Goal: Transaction & Acquisition: Purchase product/service

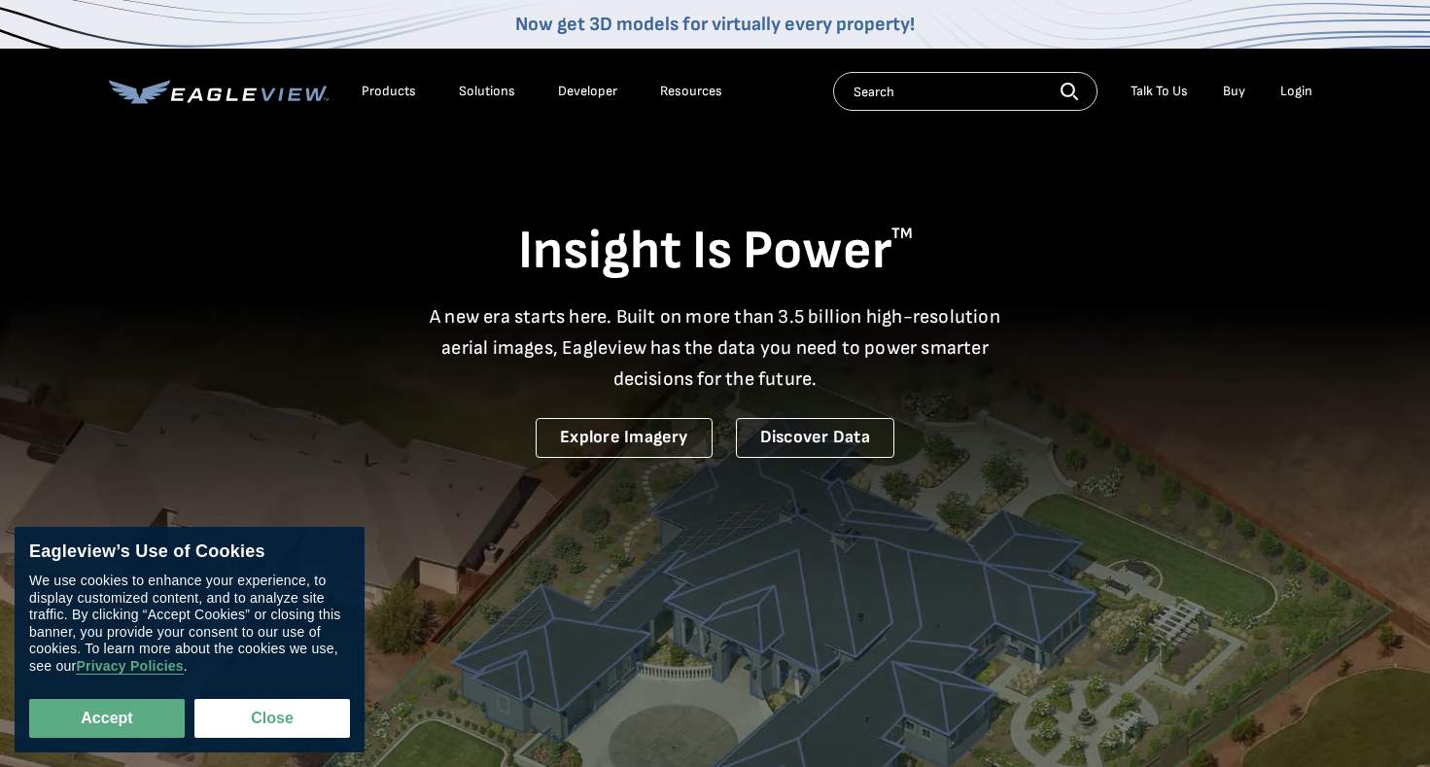
click at [1295, 87] on div "Login" at bounding box center [1296, 91] width 32 height 17
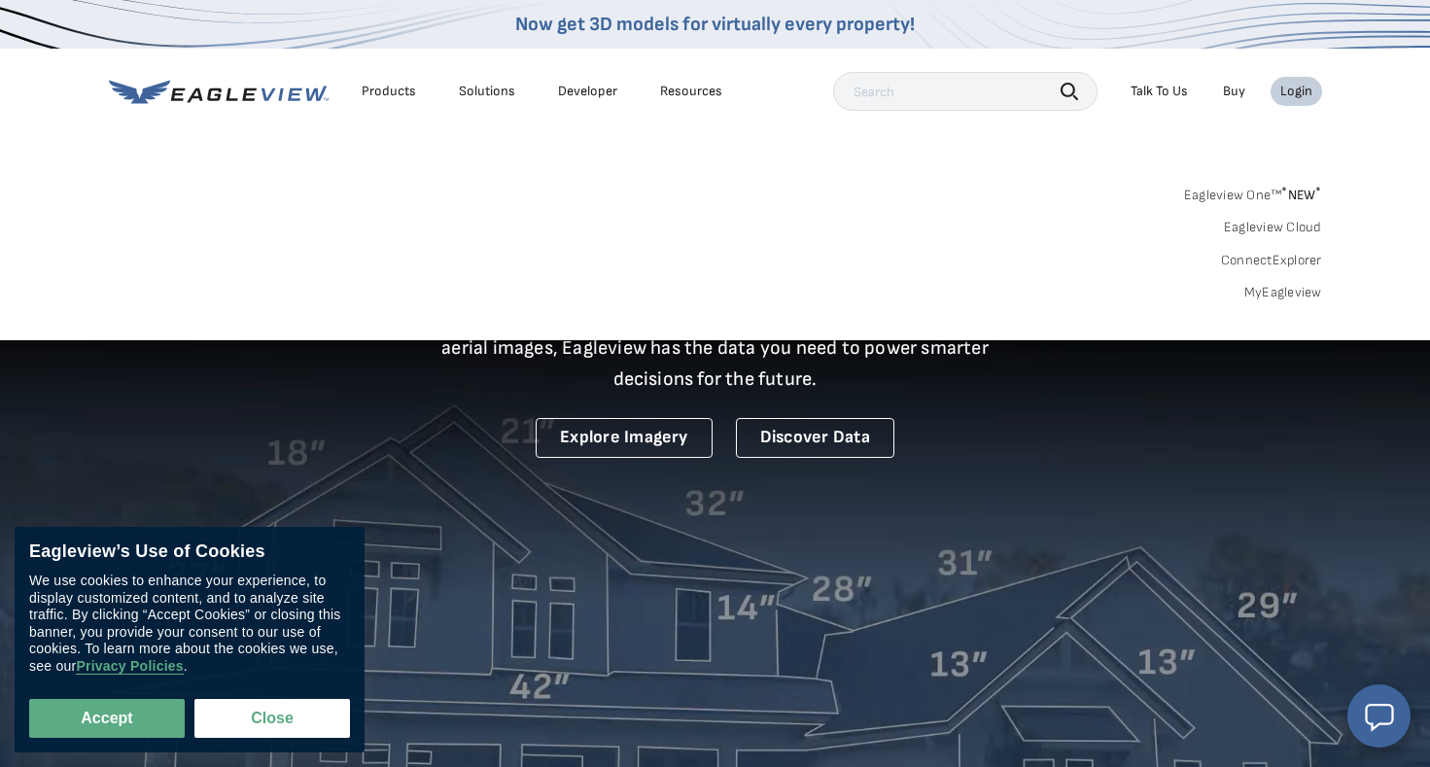
click at [1306, 298] on link "MyEagleview" at bounding box center [1283, 292] width 78 height 17
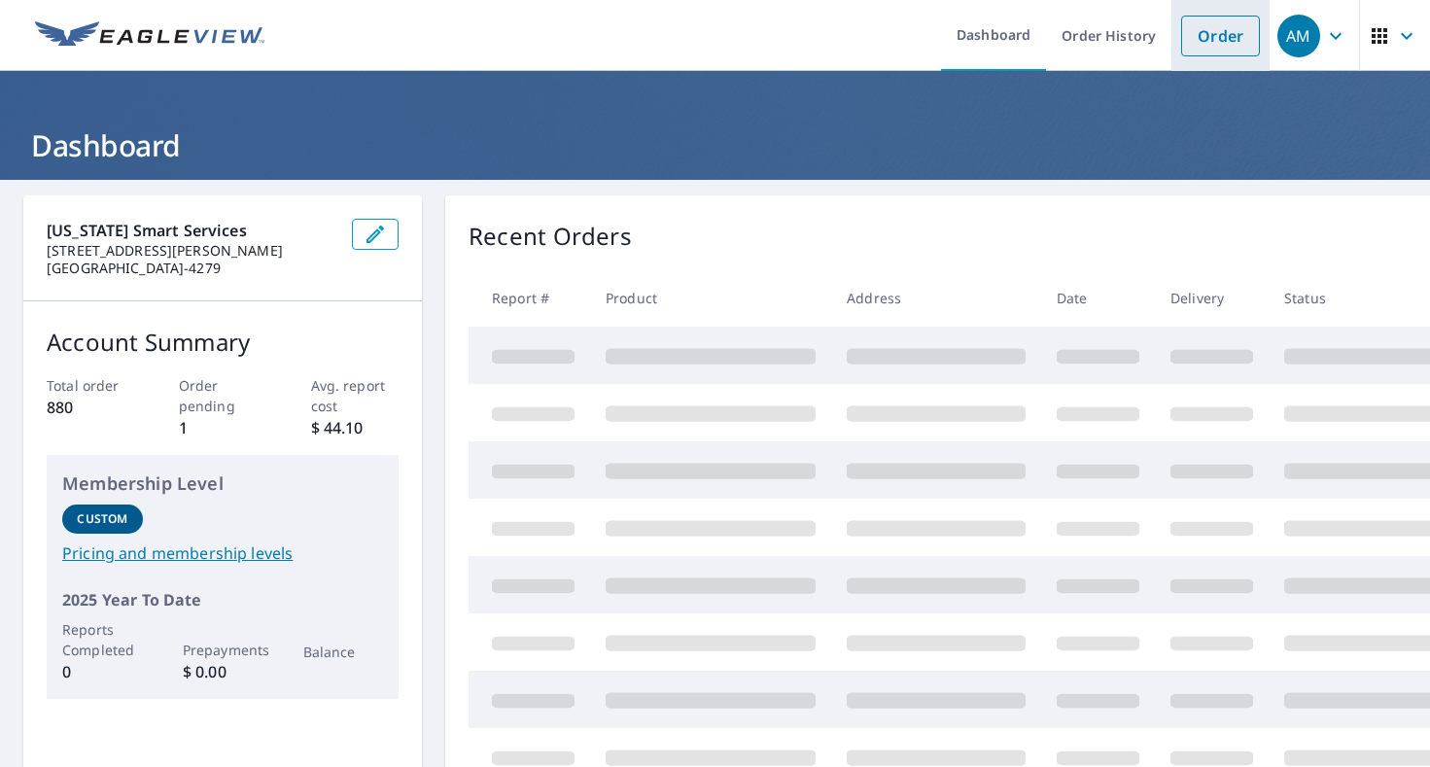
click at [1227, 42] on link "Order" at bounding box center [1220, 36] width 79 height 41
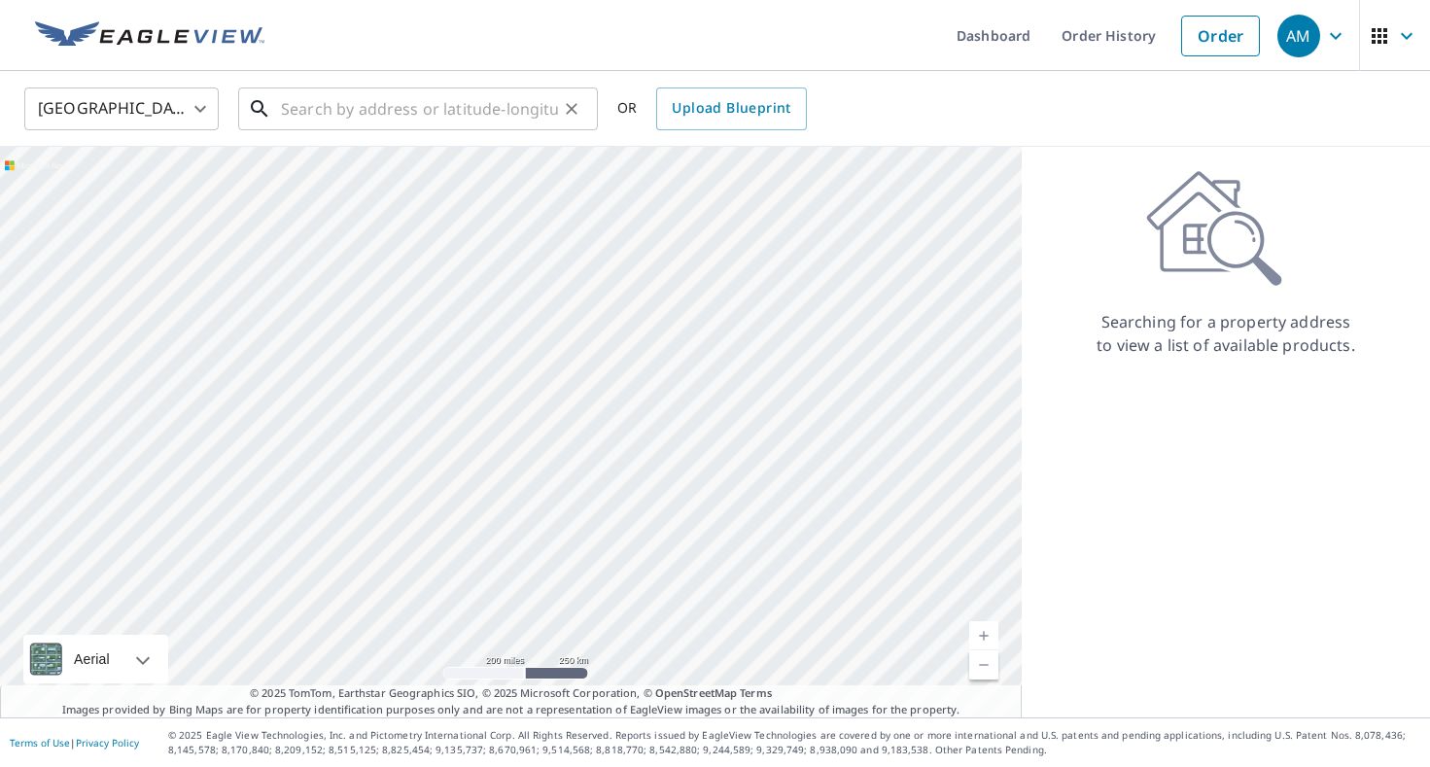
click at [506, 99] on input "text" at bounding box center [419, 109] width 277 height 54
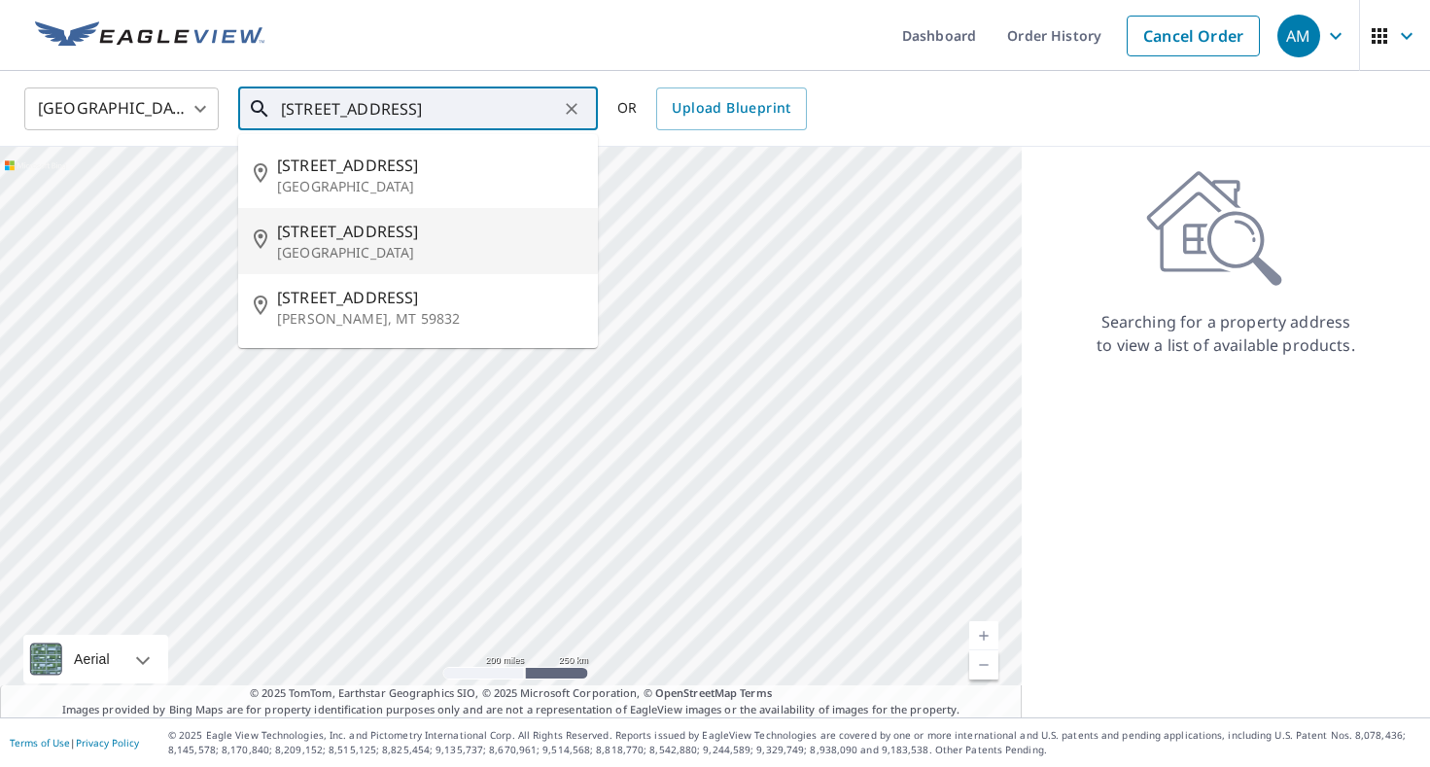
click at [557, 234] on span "[STREET_ADDRESS]" at bounding box center [429, 231] width 305 height 23
type input "[STREET_ADDRESS]"
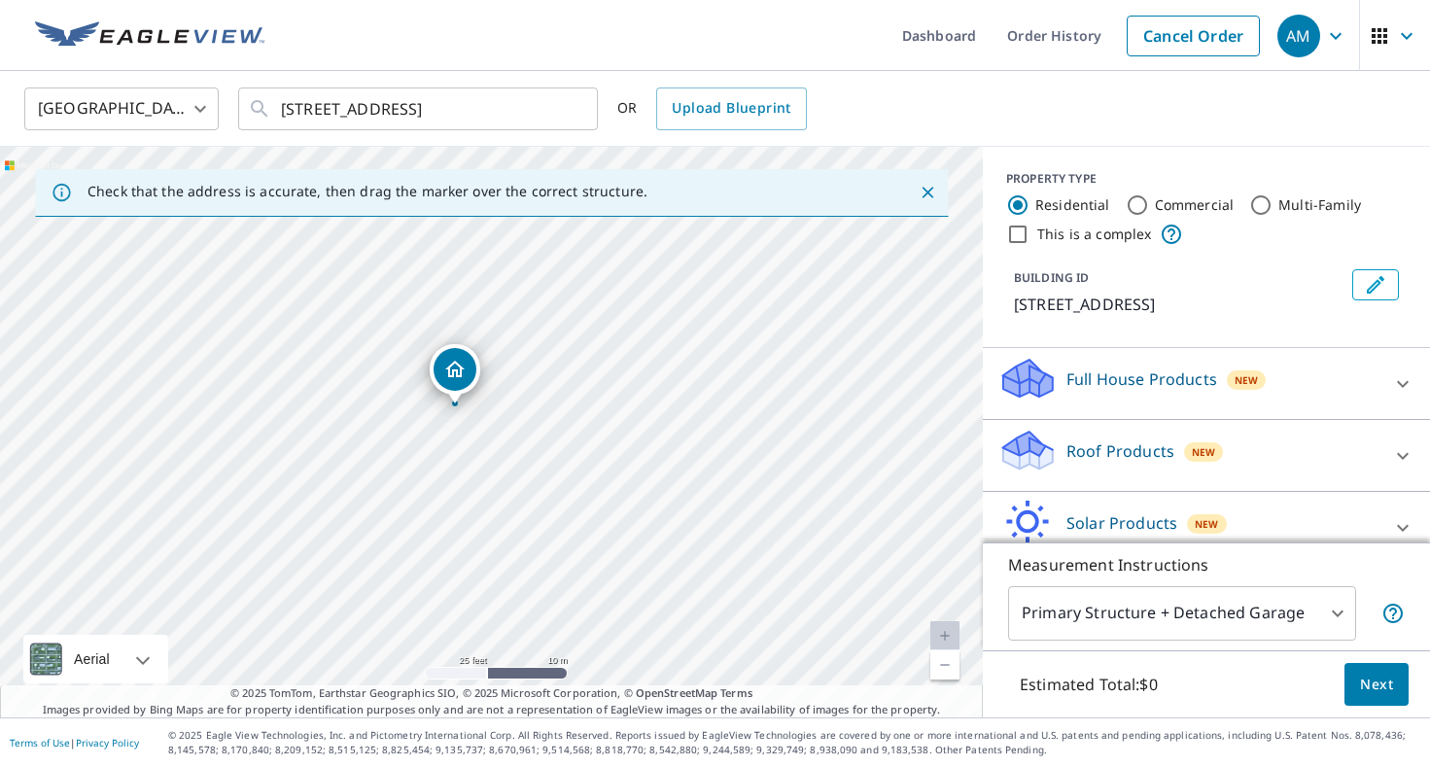
drag, startPoint x: 503, startPoint y: 456, endPoint x: 576, endPoint y: 434, distance: 76.3
click at [576, 434] on div "[STREET_ADDRESS]" at bounding box center [491, 432] width 983 height 571
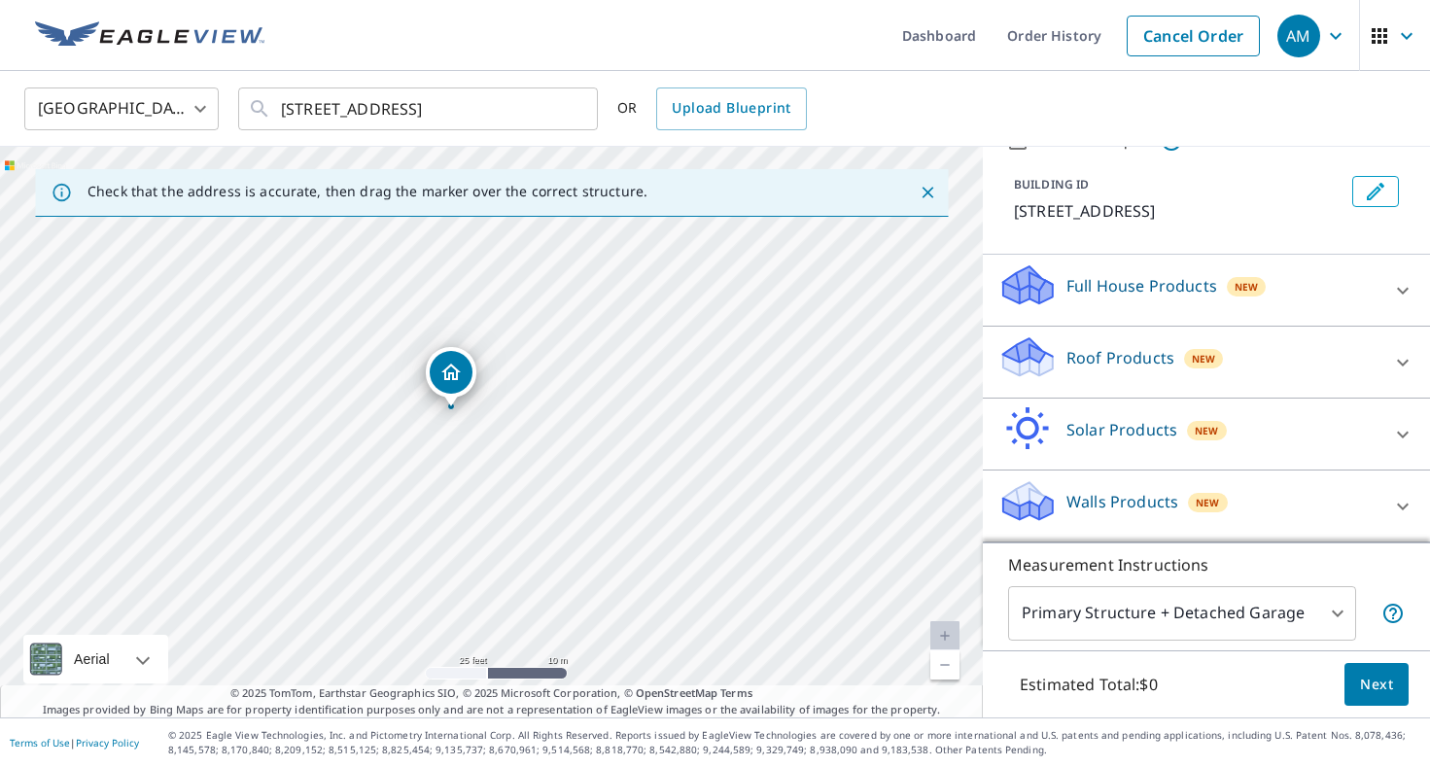
scroll to position [93, 0]
click at [1266, 379] on div "Roof Products New" at bounding box center [1188, 361] width 381 height 55
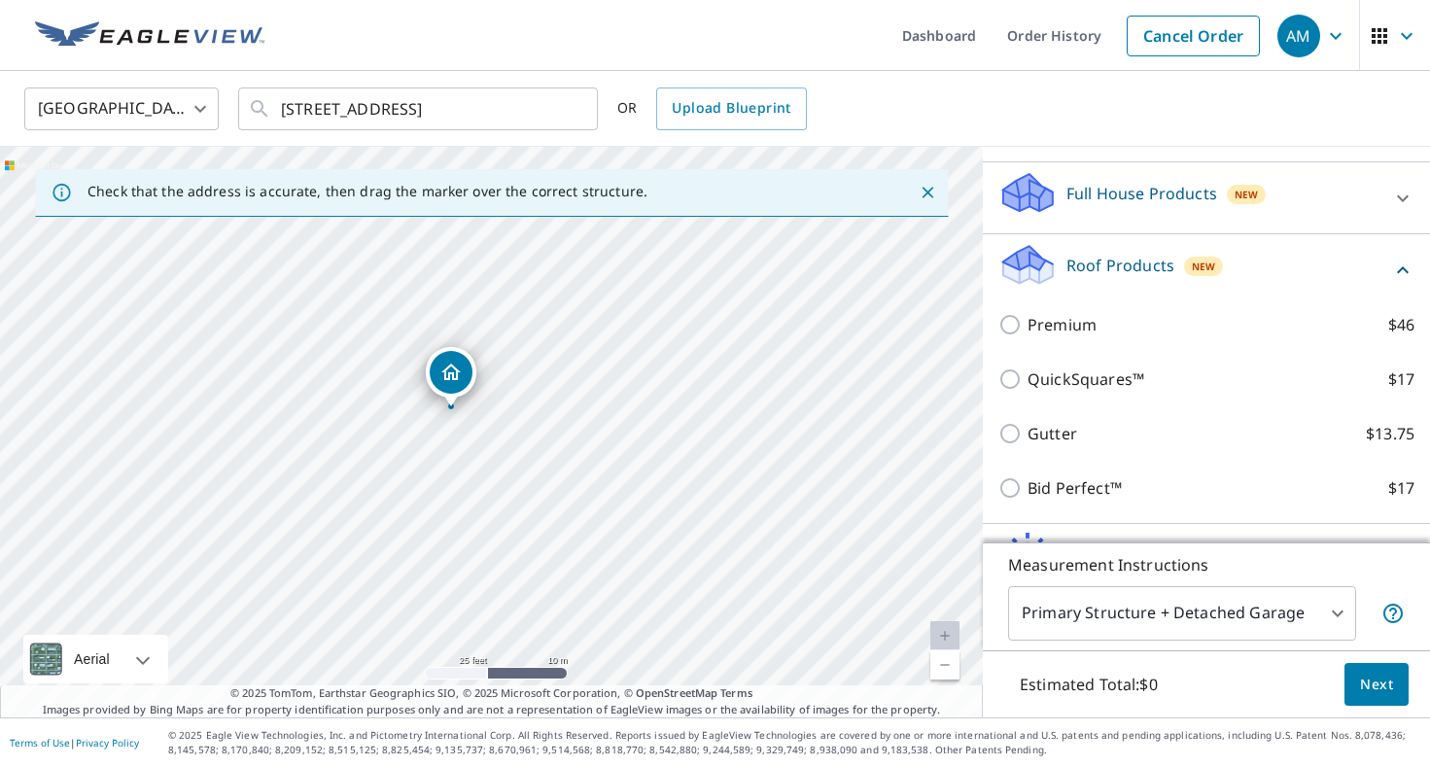
scroll to position [210, 0]
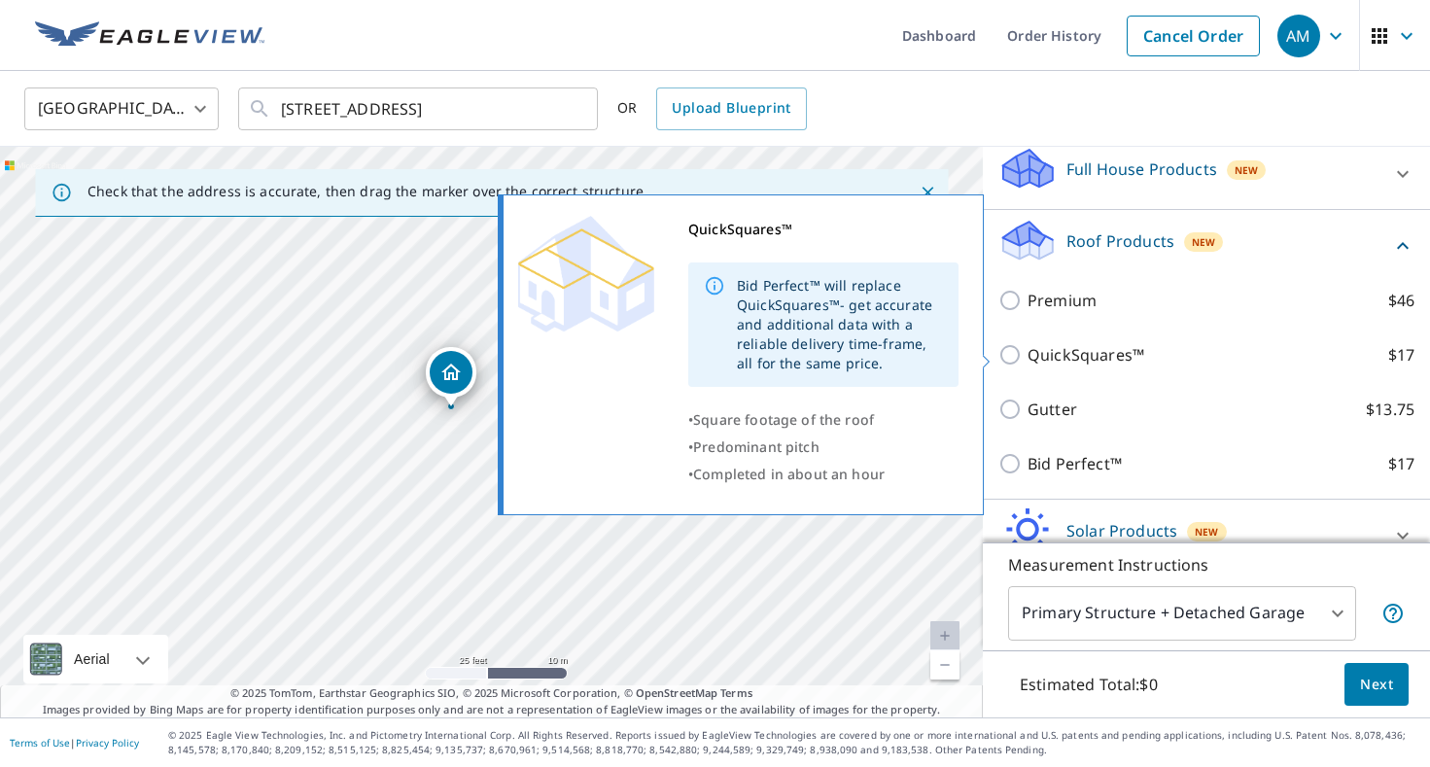
click at [1201, 348] on label "QuickSquares™ $17" at bounding box center [1221, 354] width 387 height 23
click at [1028, 348] on input "QuickSquares™ $17" at bounding box center [1012, 354] width 29 height 23
checkbox input "true"
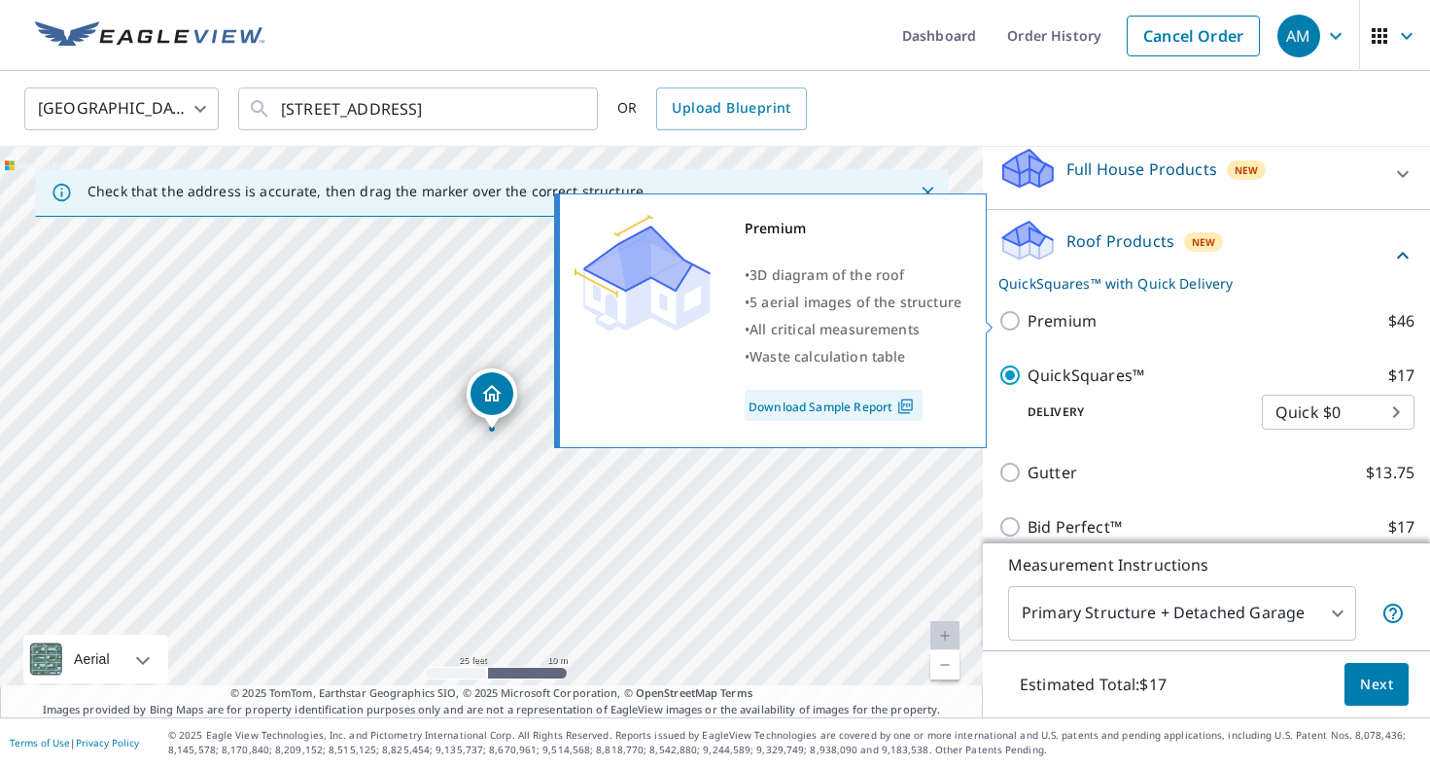
click at [1063, 327] on p "Premium" at bounding box center [1062, 320] width 69 height 23
click at [1028, 327] on input "Premium $46" at bounding box center [1012, 320] width 29 height 23
checkbox input "true"
checkbox input "false"
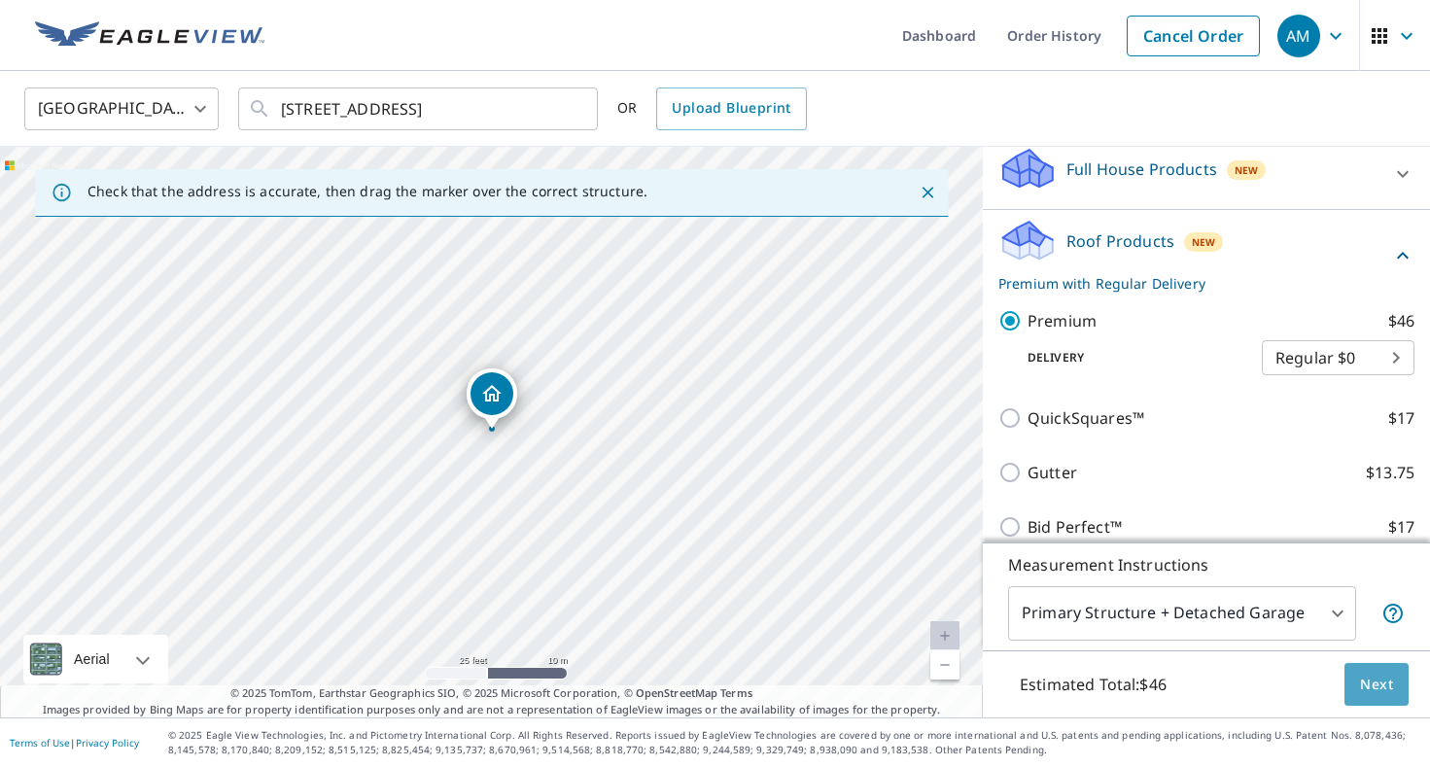
click at [1374, 687] on span "Next" at bounding box center [1376, 685] width 33 height 24
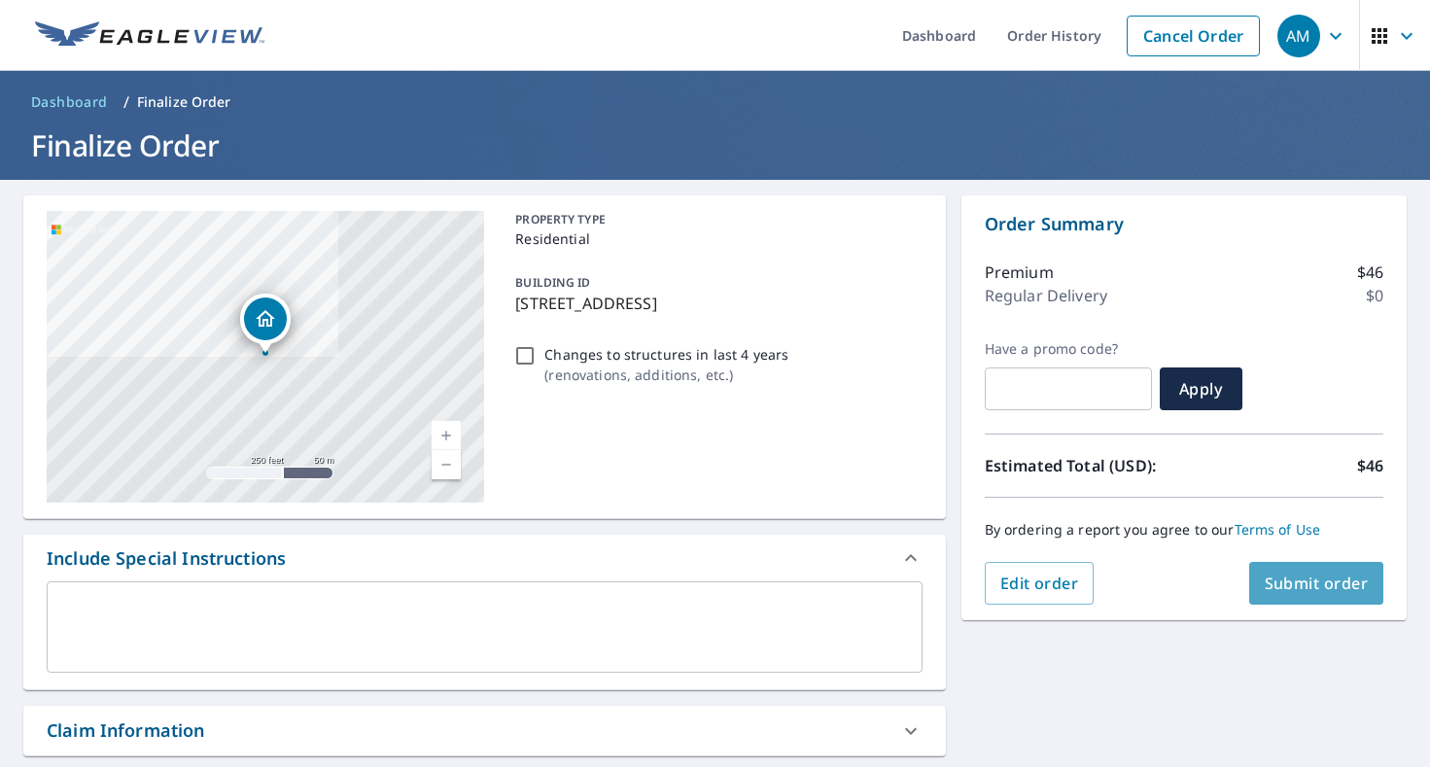
click at [1319, 590] on span "Submit order" at bounding box center [1317, 583] width 104 height 21
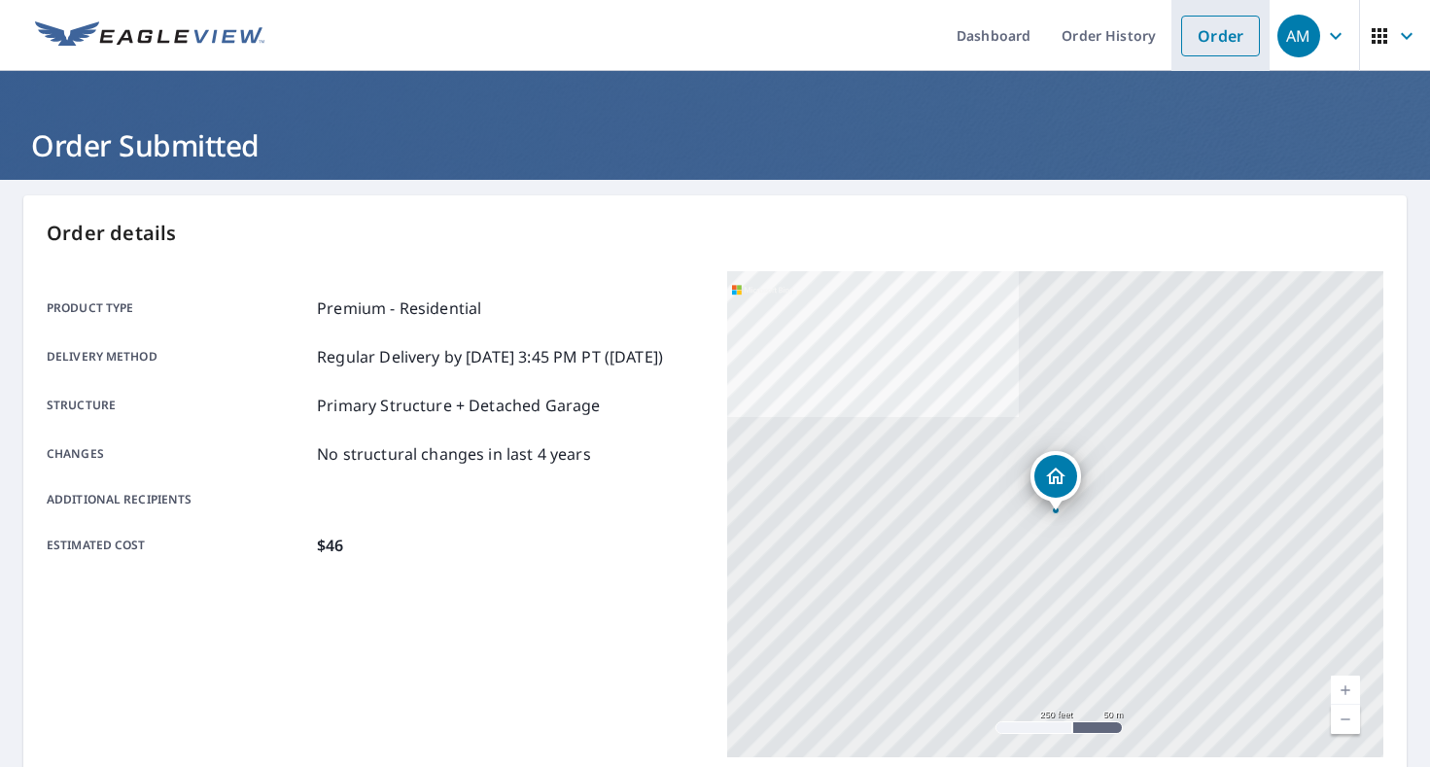
click at [1203, 41] on link "Order" at bounding box center [1220, 36] width 79 height 41
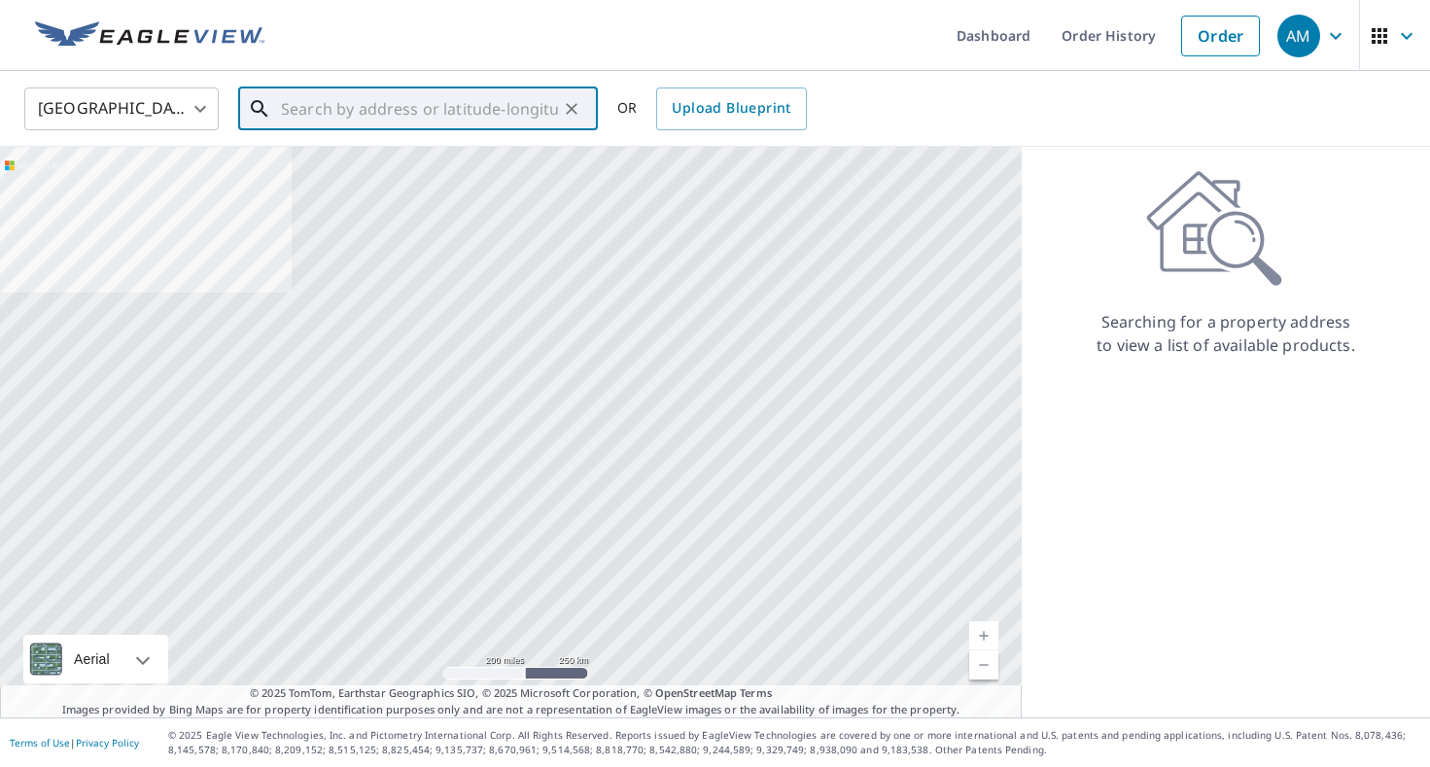
click at [520, 107] on input "text" at bounding box center [419, 109] width 277 height 54
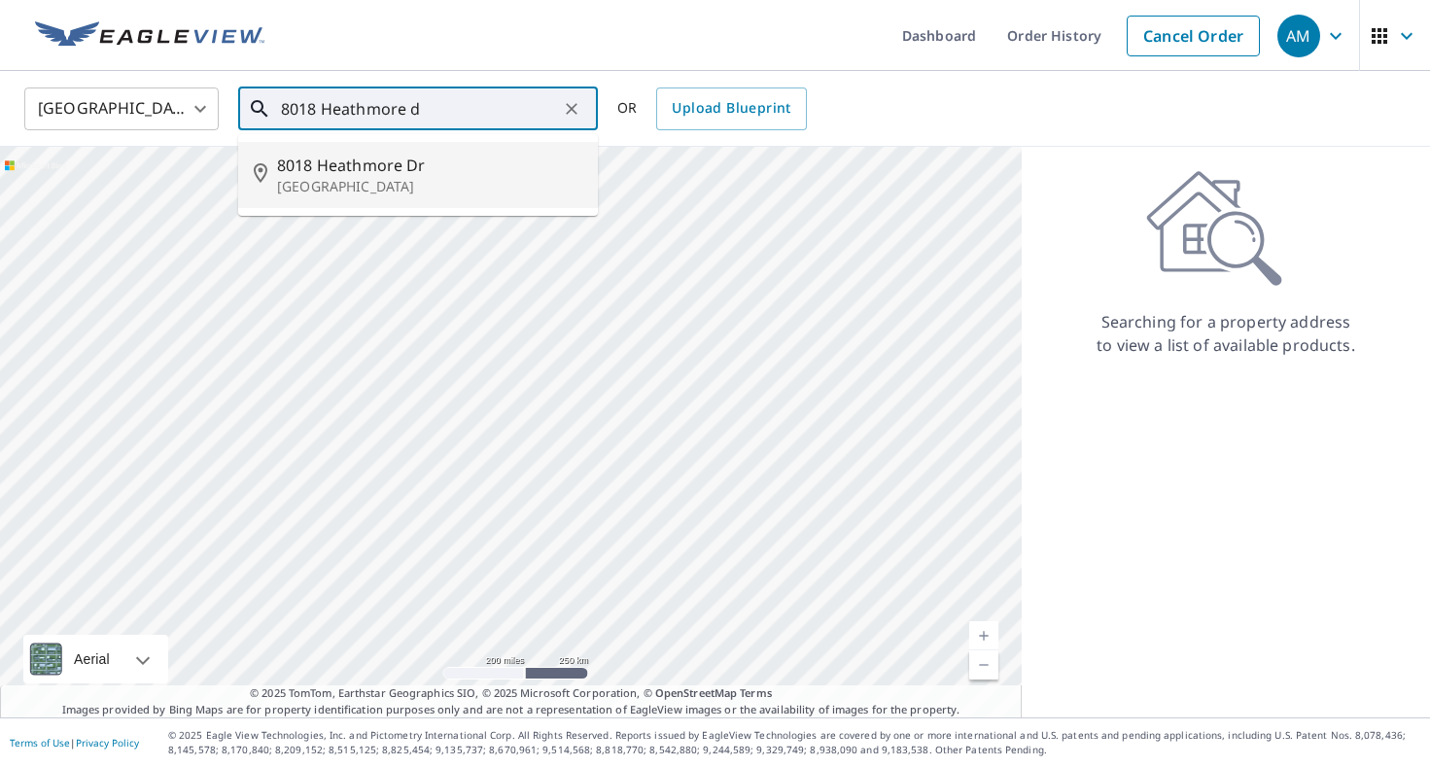
click at [548, 181] on p "[GEOGRAPHIC_DATA]" at bounding box center [429, 186] width 305 height 19
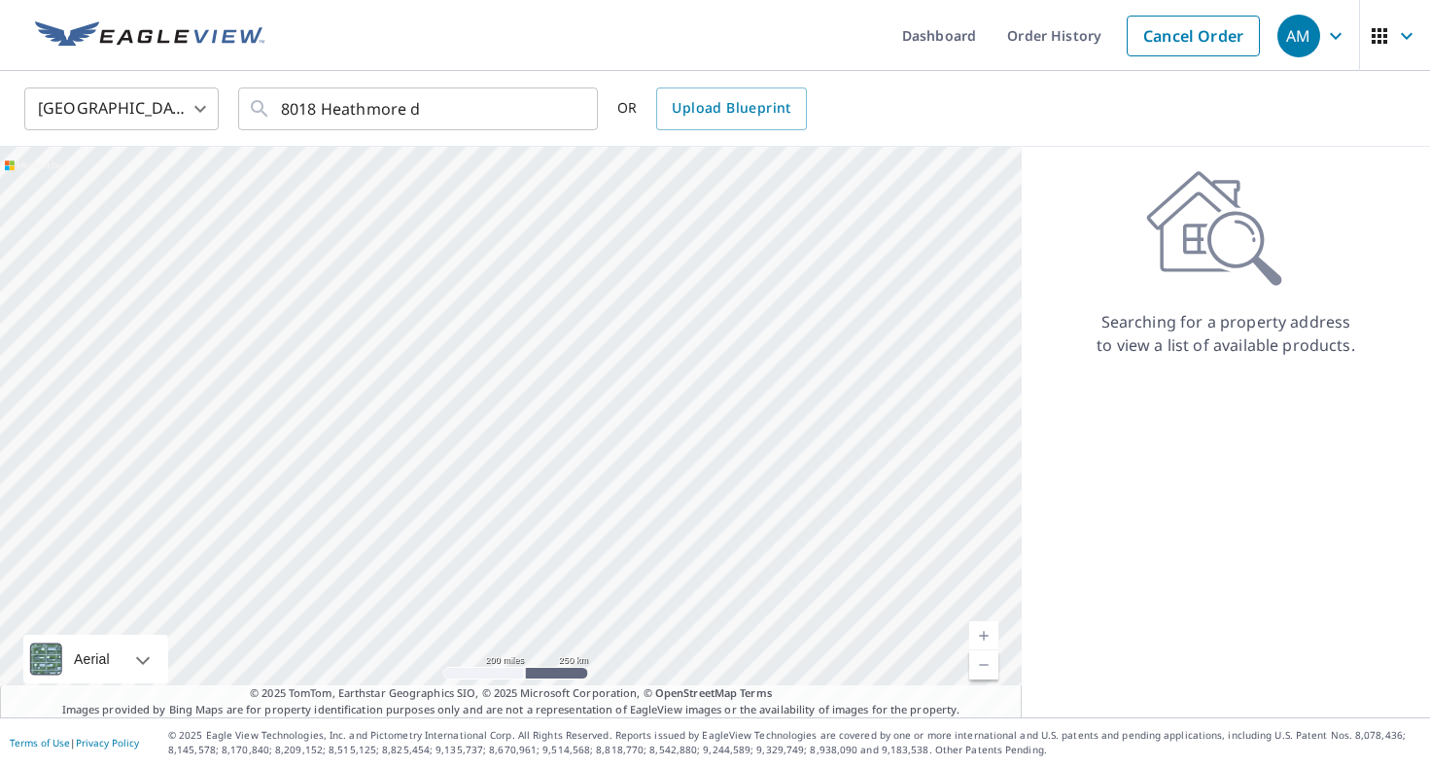
type input "[STREET_ADDRESS][PERSON_NAME]"
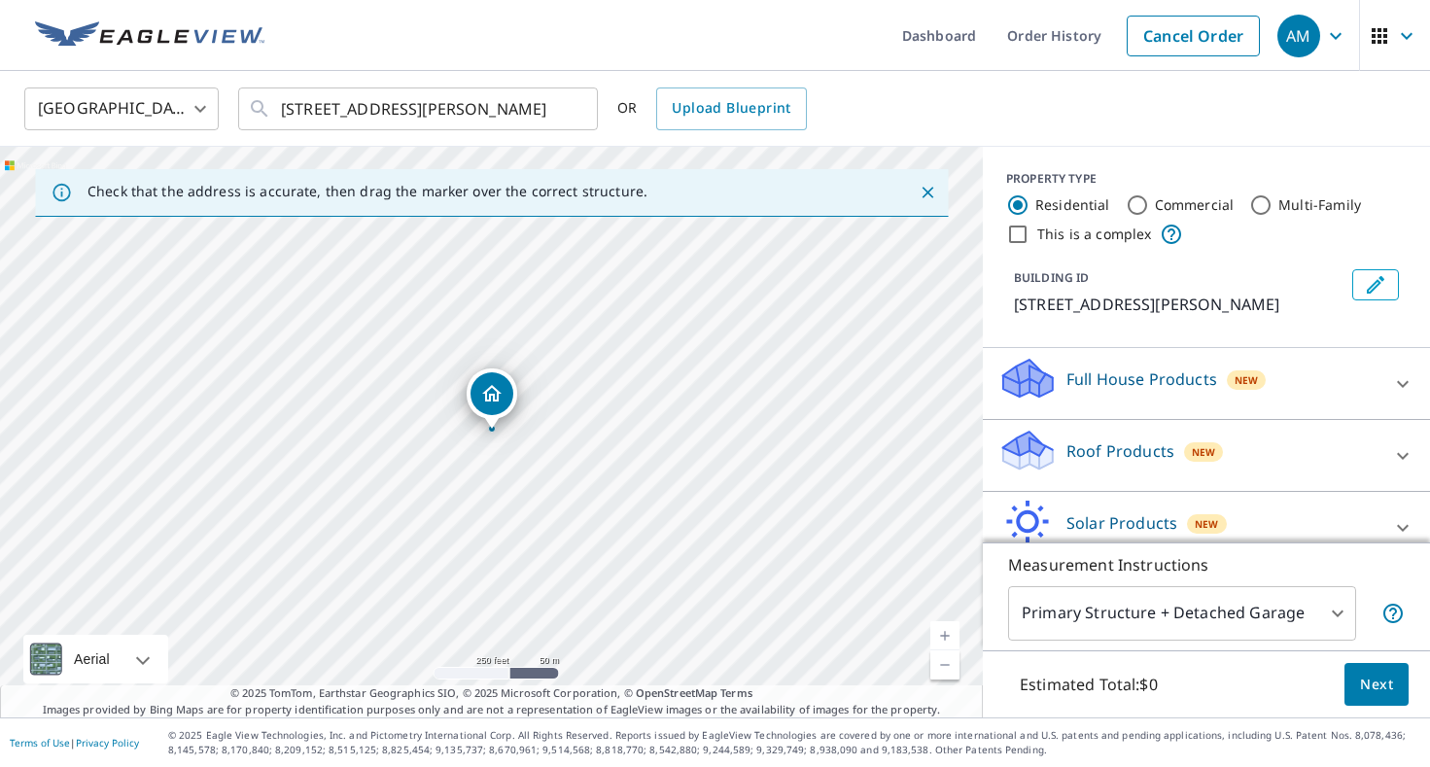
click at [1165, 443] on p "Roof Products" at bounding box center [1120, 450] width 108 height 23
click at [1143, 381] on p "Full House Products" at bounding box center [1141, 378] width 151 height 23
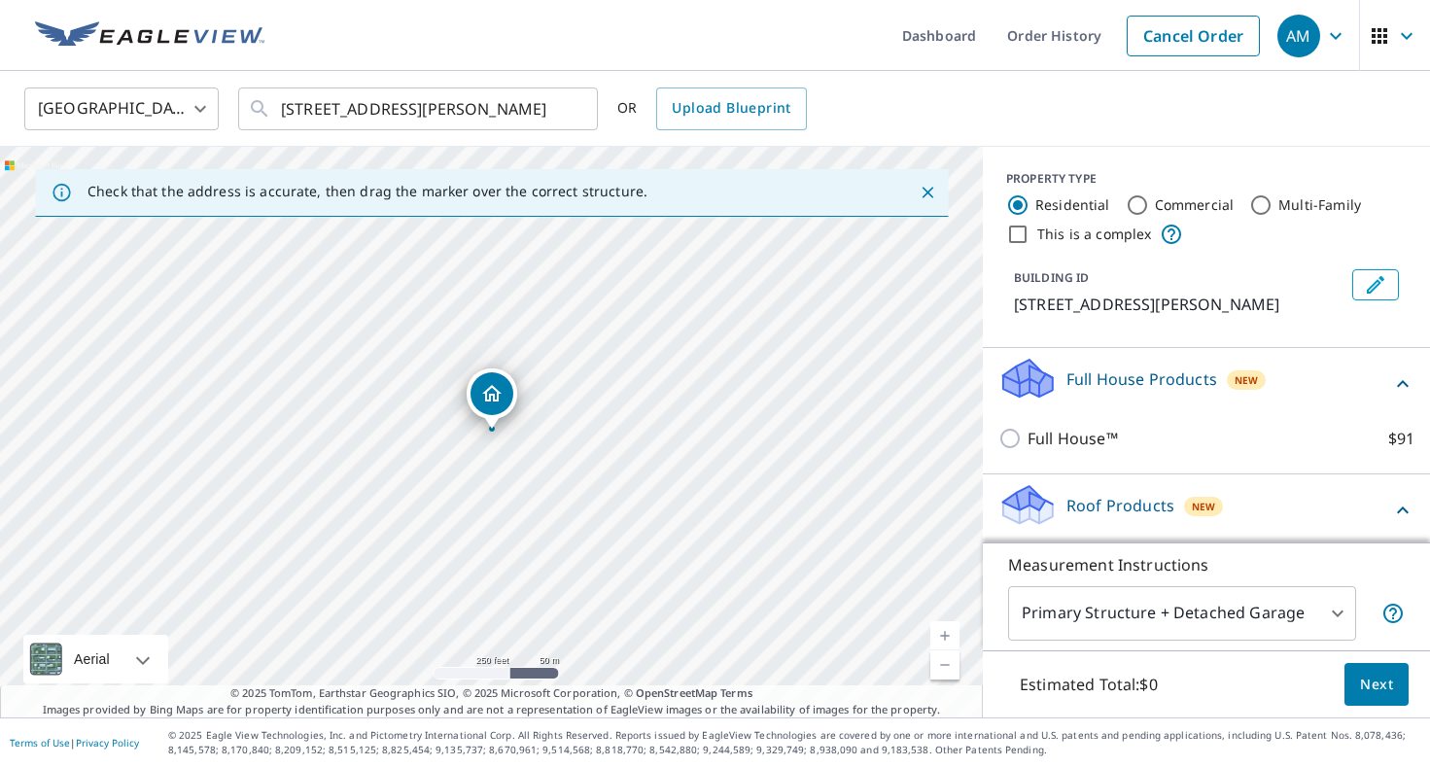
click at [1143, 381] on p "Full House Products" at bounding box center [1141, 378] width 151 height 23
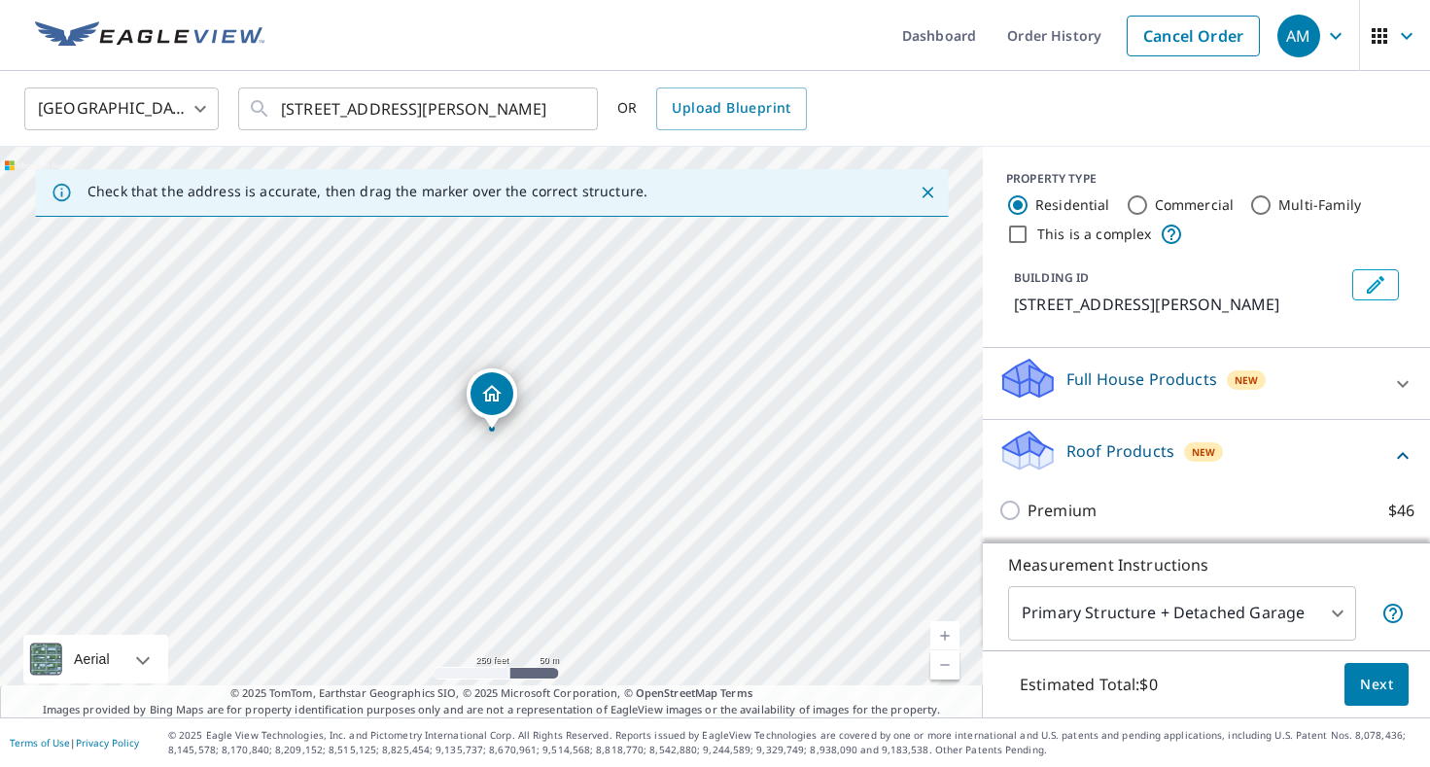
click at [1123, 451] on p "Roof Products" at bounding box center [1120, 450] width 108 height 23
click at [1100, 481] on div "Roof Products New" at bounding box center [1188, 455] width 381 height 55
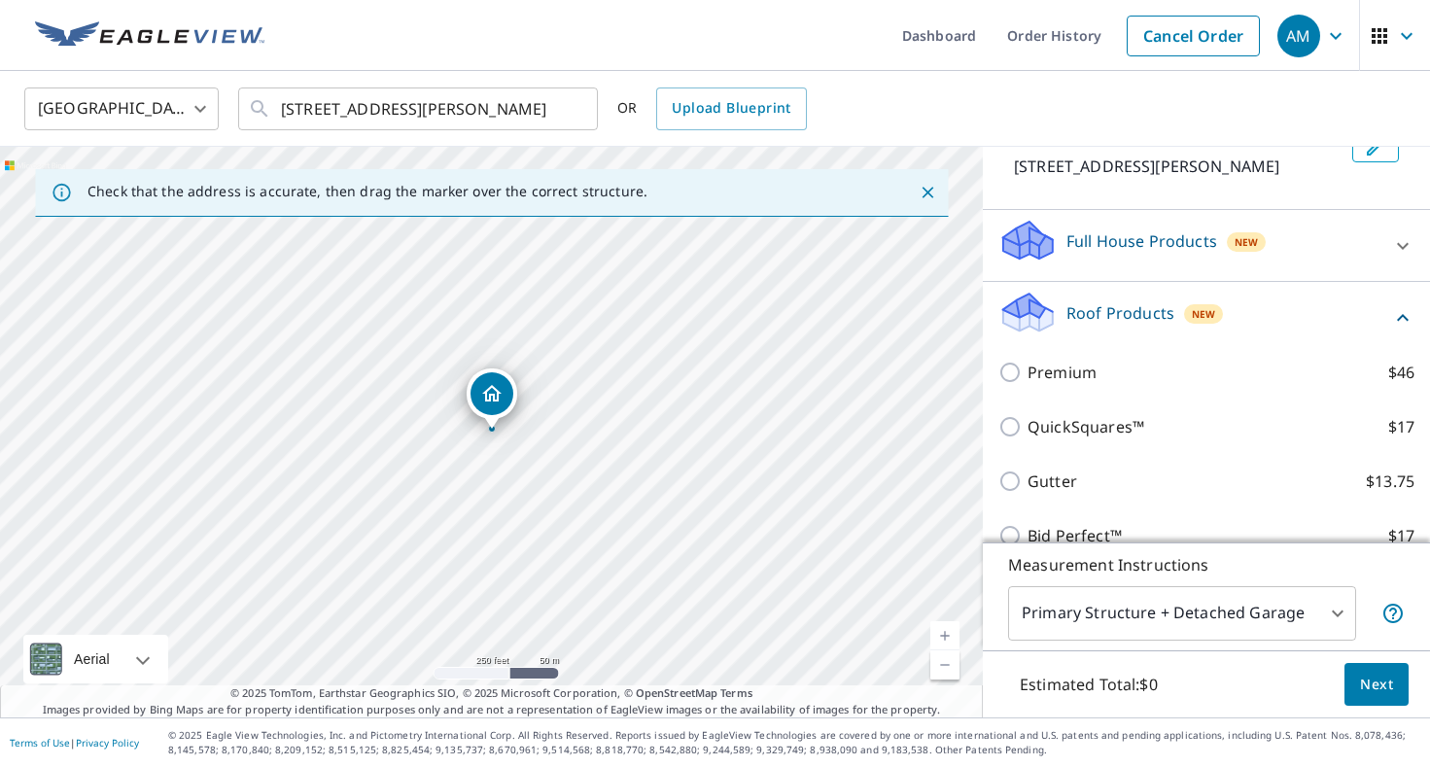
scroll to position [141, 0]
click at [1087, 439] on div "QuickSquares™ $17" at bounding box center [1206, 424] width 416 height 54
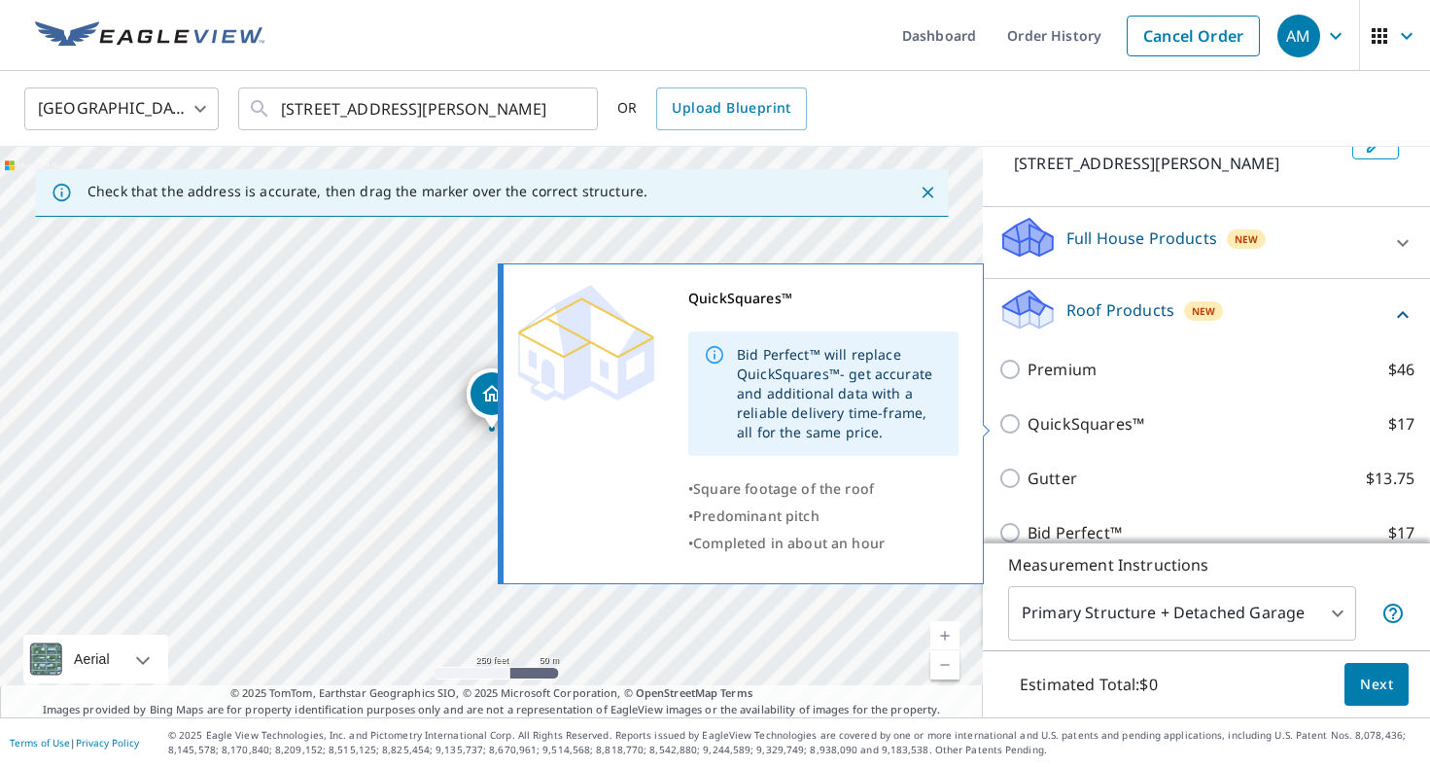
click at [1002, 421] on input "QuickSquares™ $17" at bounding box center [1012, 423] width 29 height 23
checkbox input "true"
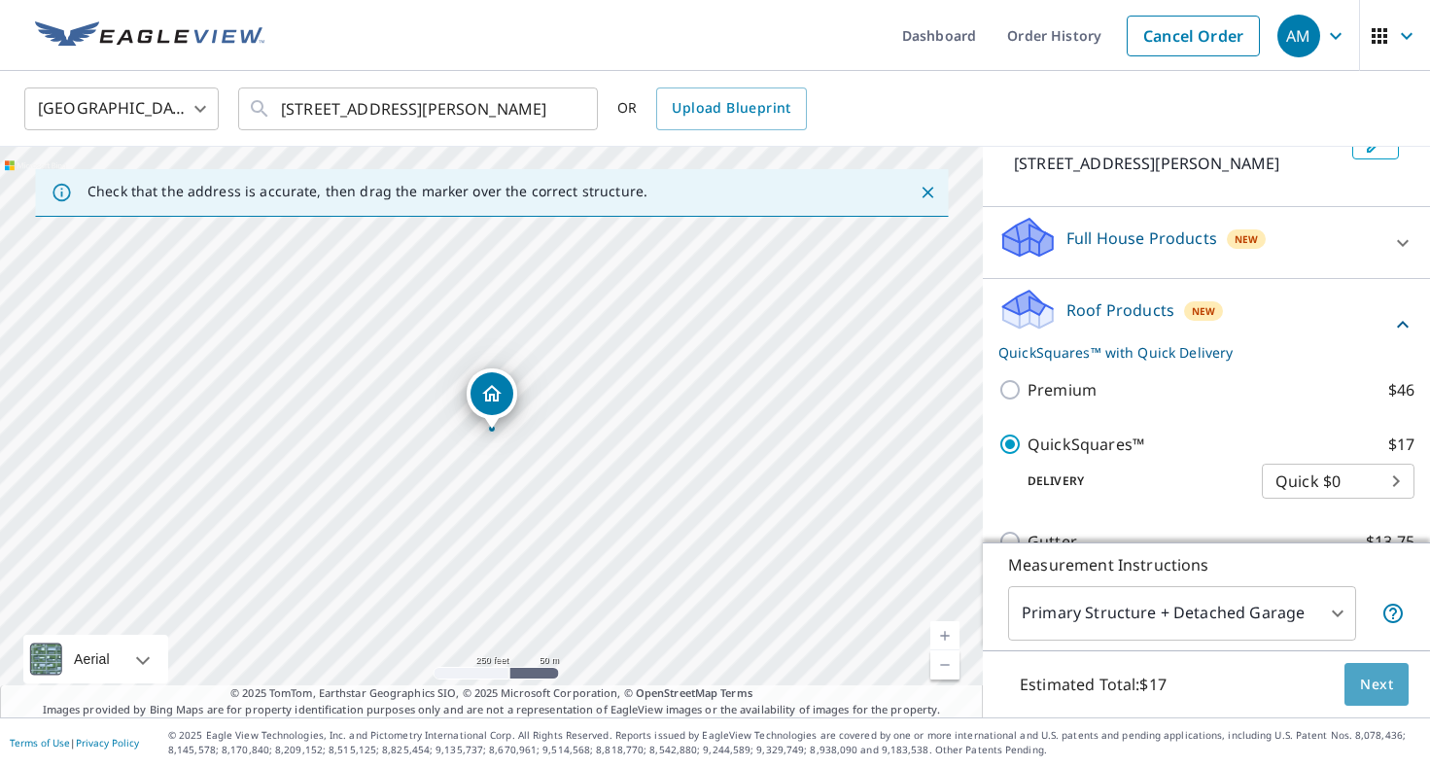
click at [1368, 686] on span "Next" at bounding box center [1376, 685] width 33 height 24
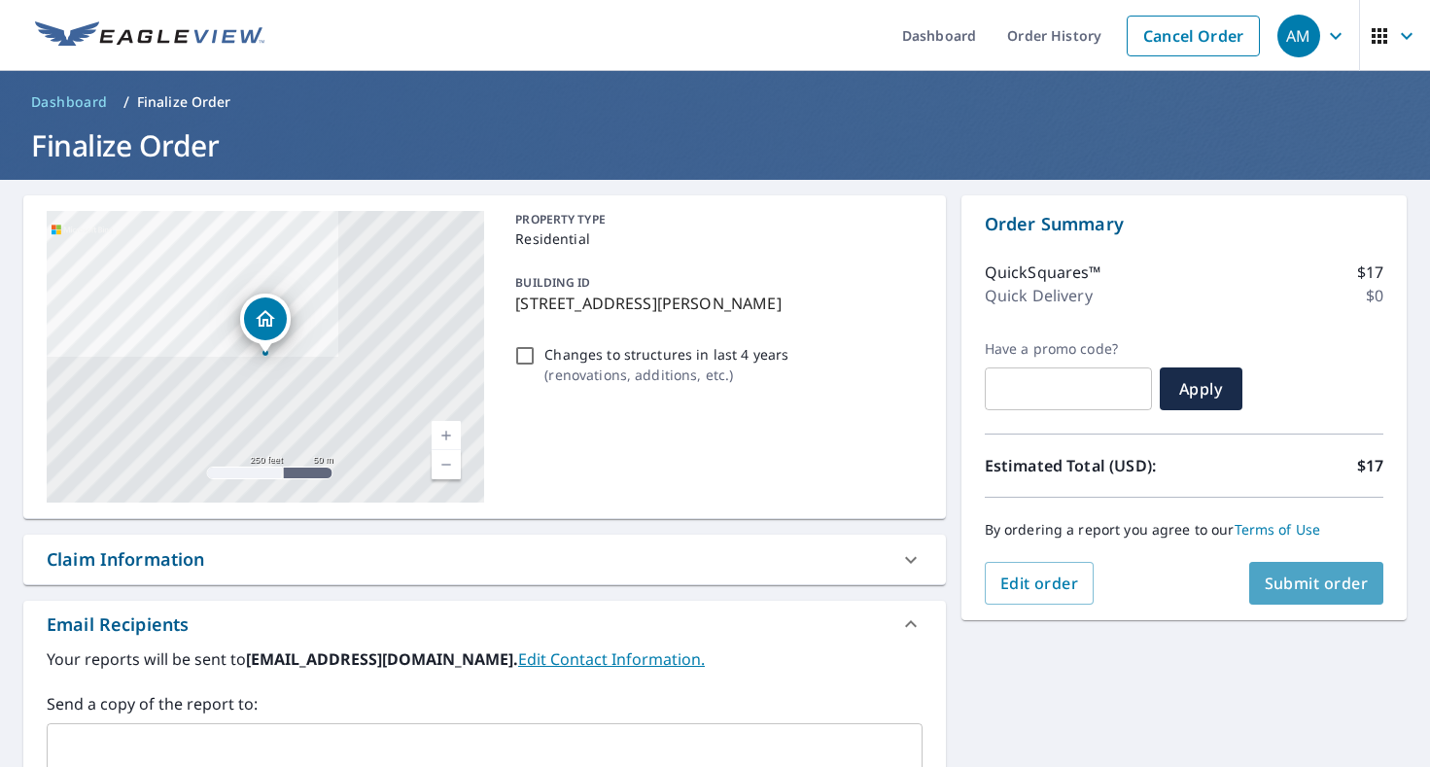
click at [1326, 590] on span "Submit order" at bounding box center [1317, 583] width 104 height 21
